Goal: Information Seeking & Learning: Understand process/instructions

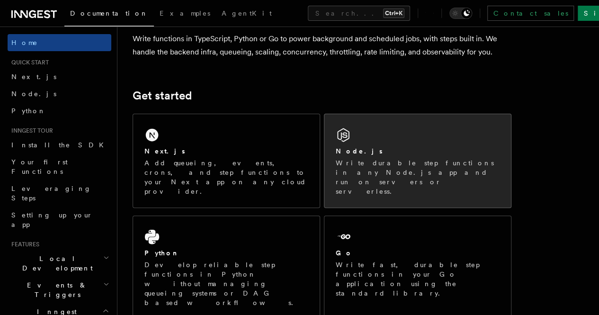
scroll to position [81, 0]
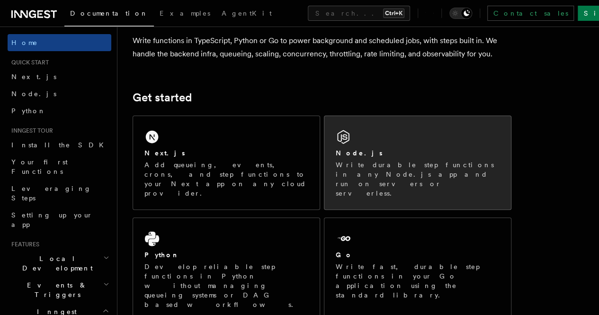
click at [358, 158] on div "Node.js" at bounding box center [418, 153] width 164 height 10
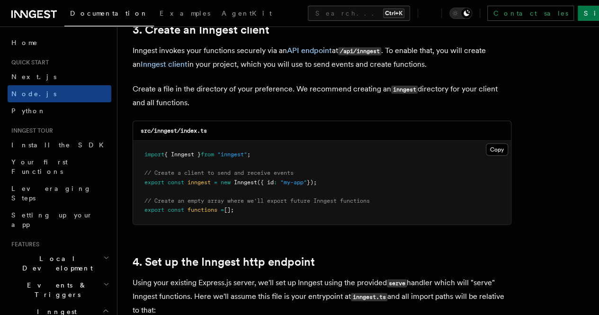
scroll to position [1220, 0]
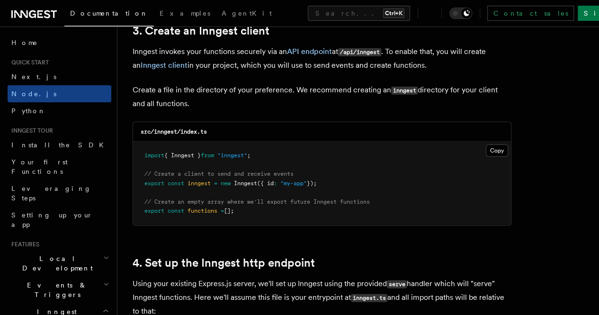
drag, startPoint x: 140, startPoint y: 146, endPoint x: 253, endPoint y: 207, distance: 127.9
click at [253, 207] on pre "import { Inngest } from "inngest" ; // Create a client to send and receive even…" at bounding box center [322, 184] width 378 height 84
copy code "import { Inngest } from "inngest" ; // Create a client to send and receive even…"
click at [304, 206] on pre "import { Inngest } from "inngest" ; // Create a client to send and receive even…" at bounding box center [322, 184] width 378 height 84
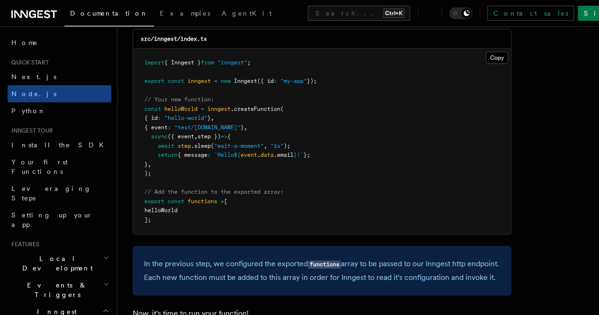
scroll to position [1919, 0]
click at [486, 63] on button "Copy Copied" at bounding box center [497, 57] width 22 height 12
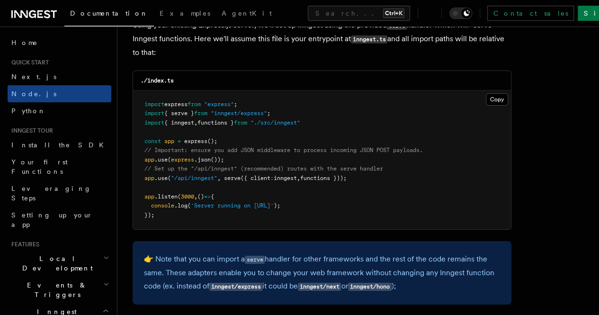
scroll to position [1476, 0]
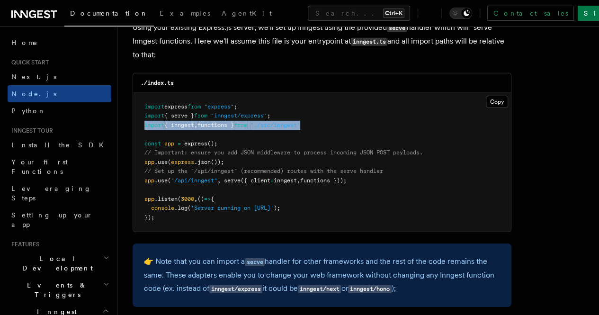
drag, startPoint x: 143, startPoint y: 118, endPoint x: 320, endPoint y: 118, distance: 177.0
click at [320, 118] on pre "import express from "express" ; import { serve } from "inngest/express" ; impor…" at bounding box center [322, 162] width 378 height 139
copy span "import { inngest , functions } from "./src/inngest""
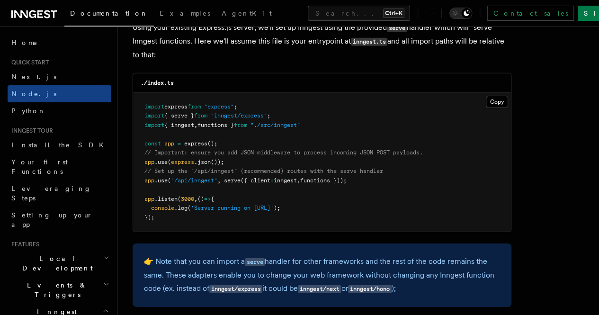
click at [239, 177] on span "serve" at bounding box center [232, 180] width 17 height 7
drag, startPoint x: 142, startPoint y: 173, endPoint x: 364, endPoint y: 173, distance: 222.4
click at [364, 173] on pre "import express from "express" ; import { serve } from "inngest/express" ; impor…" at bounding box center [322, 162] width 378 height 139
copy span "app .use ( "/api/inngest" , serve ({ client : inngest , functions }));"
click at [353, 122] on pre "import express from "express" ; import { serve } from "inngest/express" ; impor…" at bounding box center [322, 162] width 378 height 139
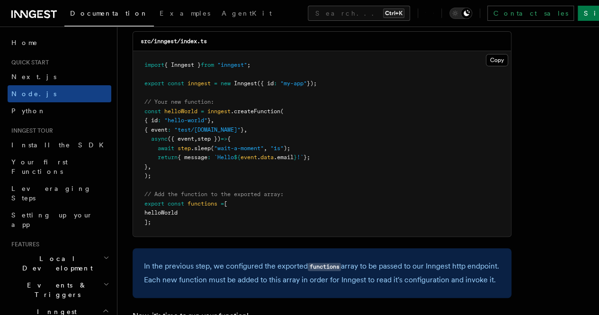
scroll to position [1917, 0]
